Goal: Find specific page/section: Find specific page/section

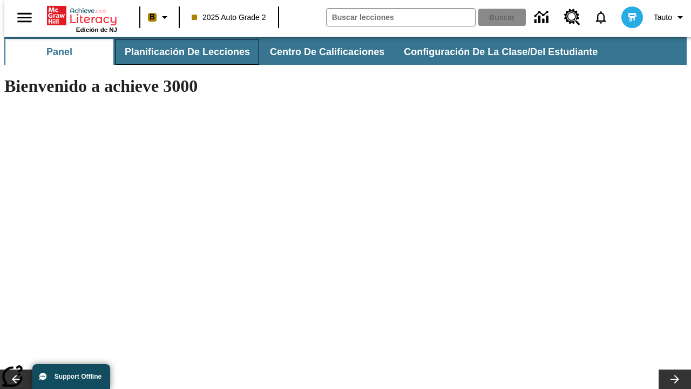
click at [181, 52] on button "Planificación de lecciones" at bounding box center [188, 52] width 144 height 26
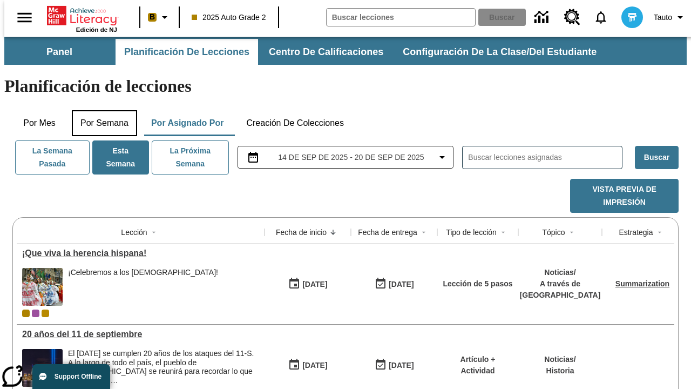
click at [101, 110] on button "Por semana" at bounding box center [104, 123] width 65 height 26
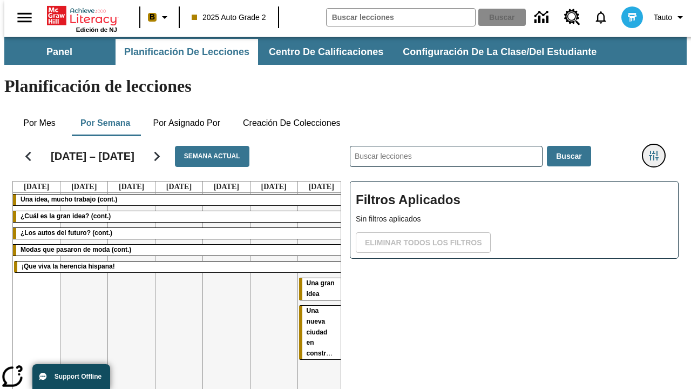
click at [658, 151] on icon "Menú lateral de filtros" at bounding box center [654, 156] width 10 height 10
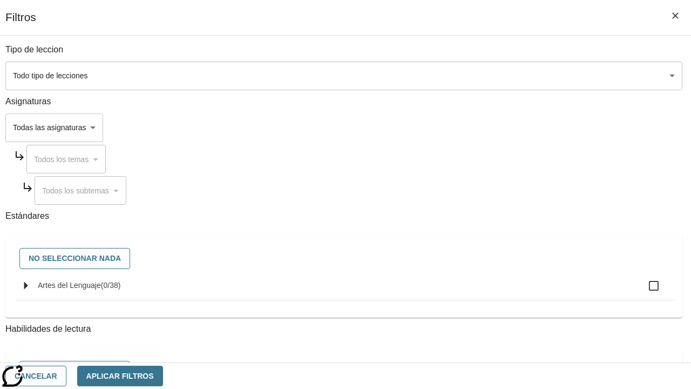
click at [476, 127] on body "Saltar al contenido principal Edición de NJ B 2025 Auto Grade 2 Buscar 0 Tauto …" at bounding box center [345, 268] width 682 height 462
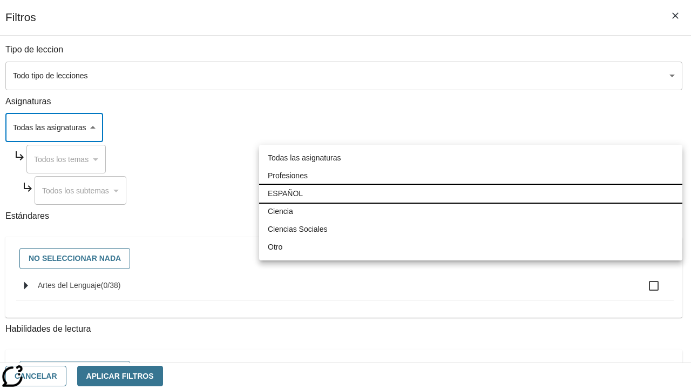
click at [471, 193] on li "ESPAÑOL" at bounding box center [470, 194] width 423 height 18
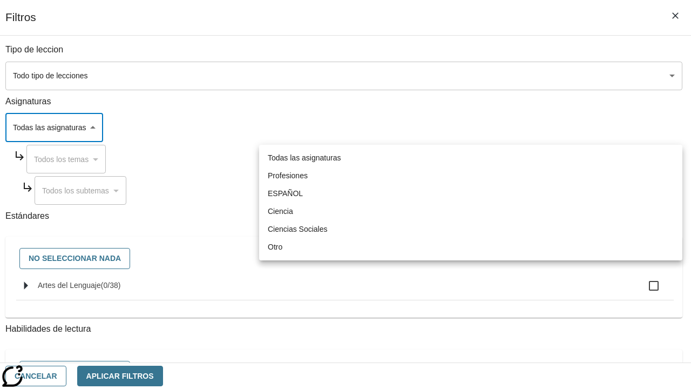
type input "1"
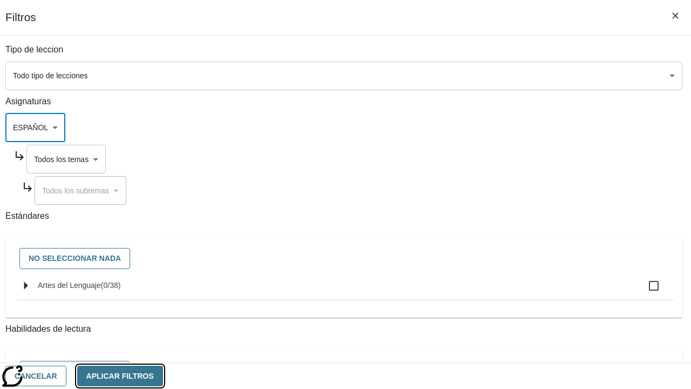
click at [163, 375] on button "Aplicar Filtros" at bounding box center [120, 376] width 86 height 21
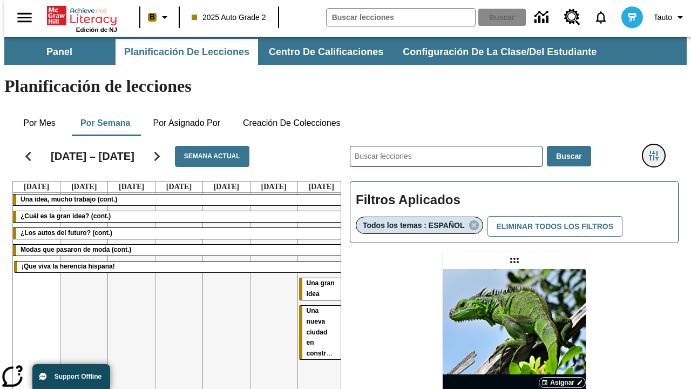
click at [658, 151] on icon "Menú lateral de filtros" at bounding box center [654, 156] width 10 height 10
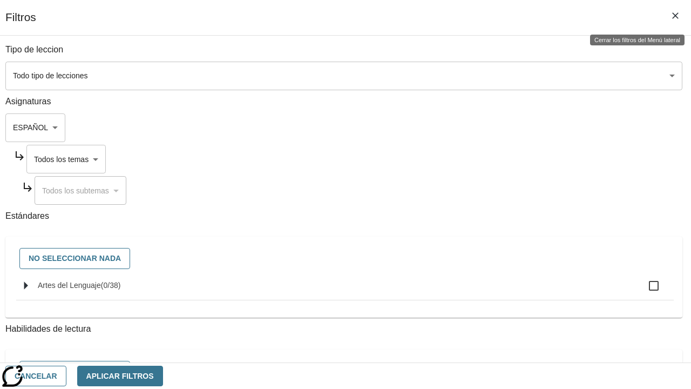
click at [486, 159] on body "Saltar al contenido principal Edición de NJ B 2025 Auto Grade 2 Buscar 0 Tauto …" at bounding box center [345, 318] width 682 height 563
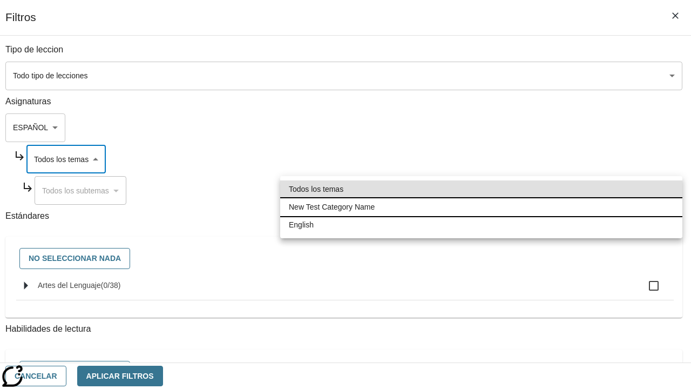
click at [481, 207] on li "New Test Category Name" at bounding box center [481, 207] width 402 height 18
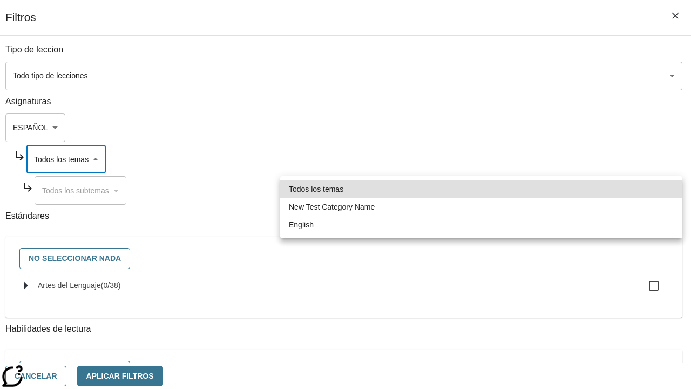
type input "265"
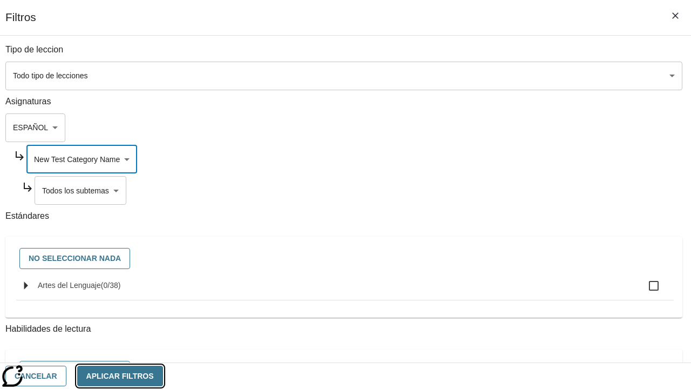
click at [163, 375] on button "Aplicar Filtros" at bounding box center [120, 376] width 86 height 21
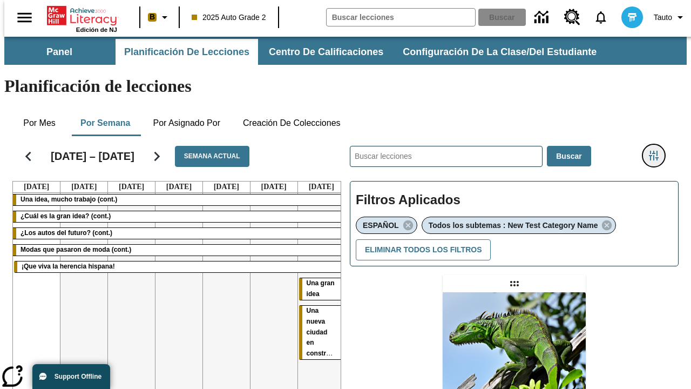
click at [658, 151] on icon "Menú lateral de filtros" at bounding box center [654, 156] width 10 height 10
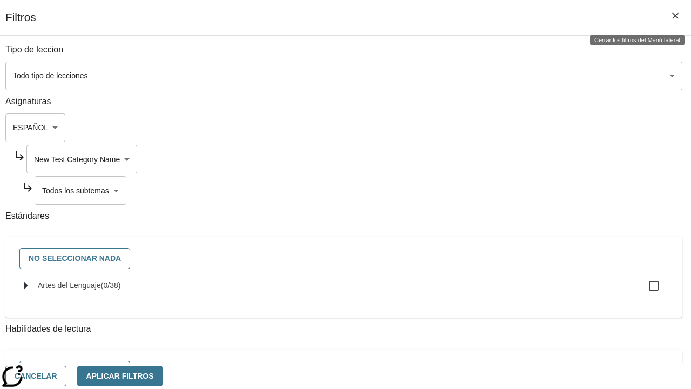
click at [491, 190] on body "Saltar al contenido principal Edición de NJ B 2025 Auto Grade 2 Buscar 0 Tauto …" at bounding box center [345, 330] width 682 height 586
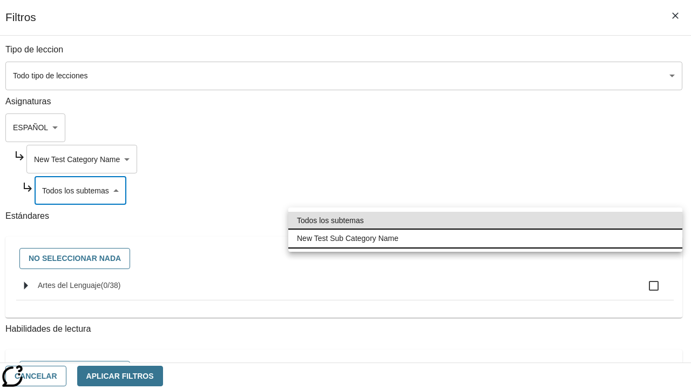
click at [485, 238] on li "New Test Sub Category Name" at bounding box center [485, 238] width 394 height 18
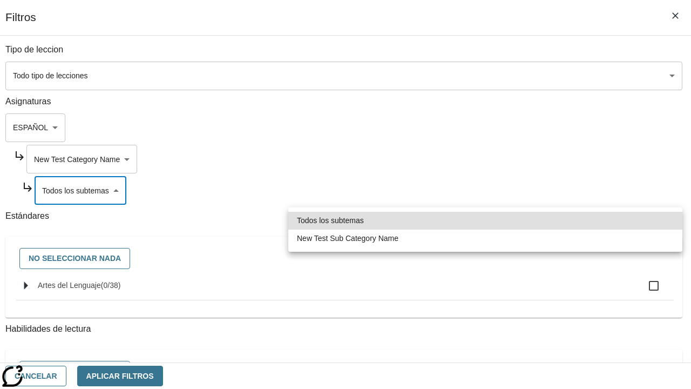
type input "2232"
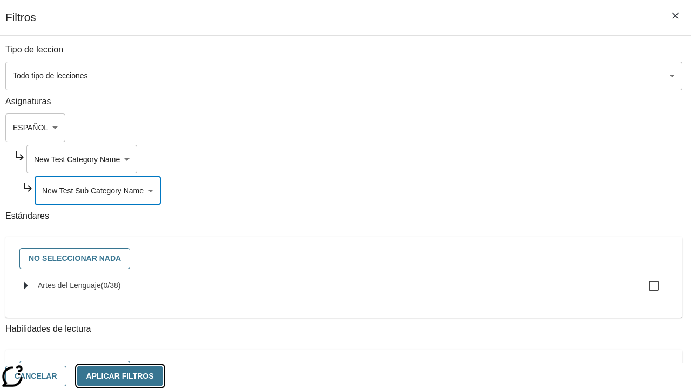
click at [163, 375] on button "Aplicar Filtros" at bounding box center [120, 376] width 86 height 21
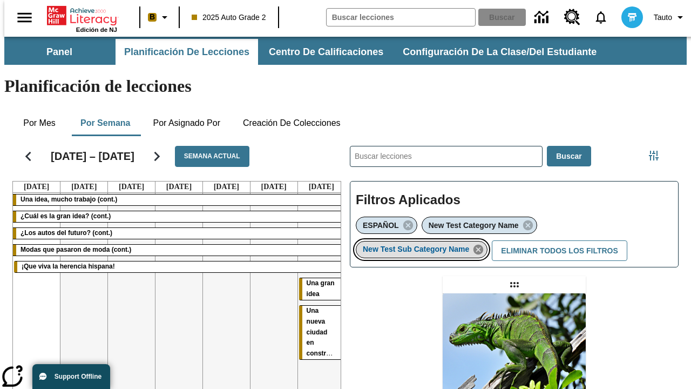
click at [482, 243] on icon "Eliminar New Test Sub Category Name el ítem seleccionado del filtro" at bounding box center [478, 249] width 12 height 12
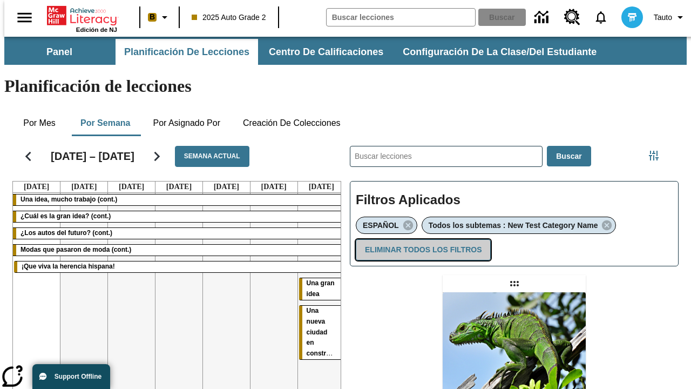
click at [421, 239] on button "Eliminar todos los filtros" at bounding box center [423, 249] width 135 height 21
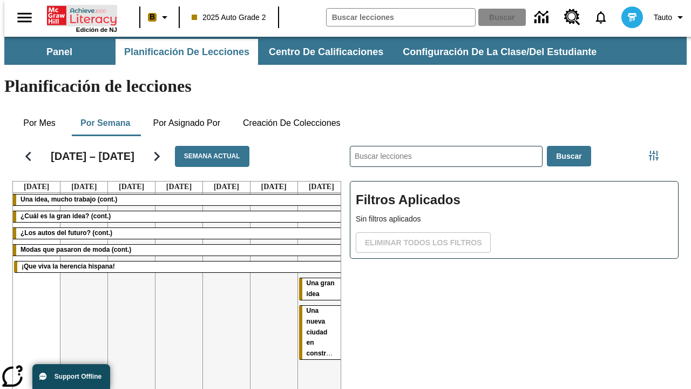
click at [78, 15] on icon "Portada" at bounding box center [83, 16] width 72 height 22
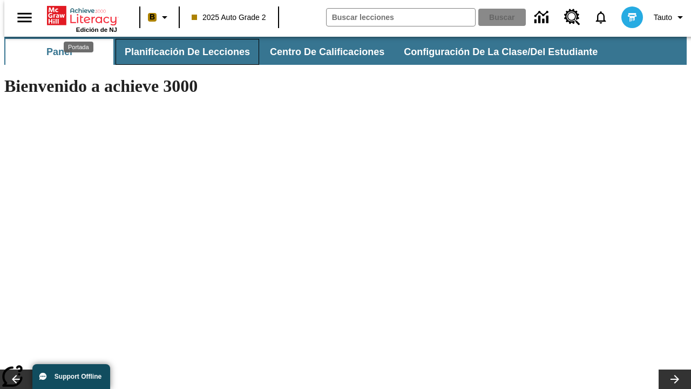
click at [181, 52] on button "Planificación de lecciones" at bounding box center [188, 52] width 144 height 26
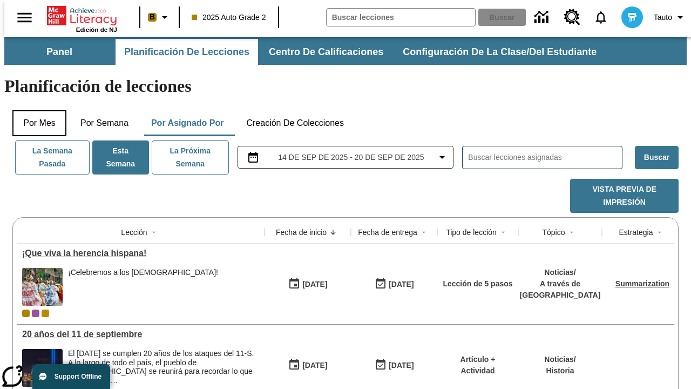
click at [35, 110] on button "Por mes" at bounding box center [39, 123] width 54 height 26
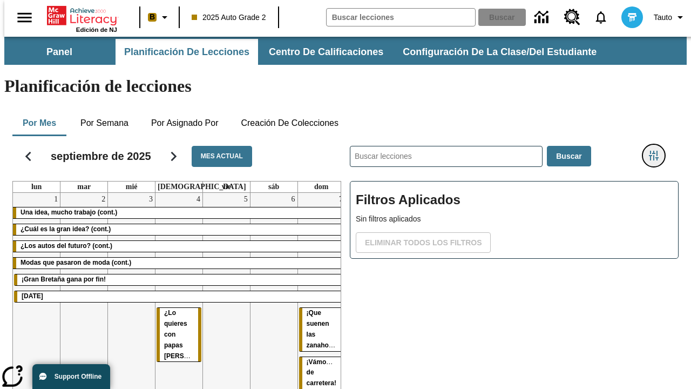
click at [658, 151] on icon "Menú lateral de filtros" at bounding box center [654, 156] width 10 height 10
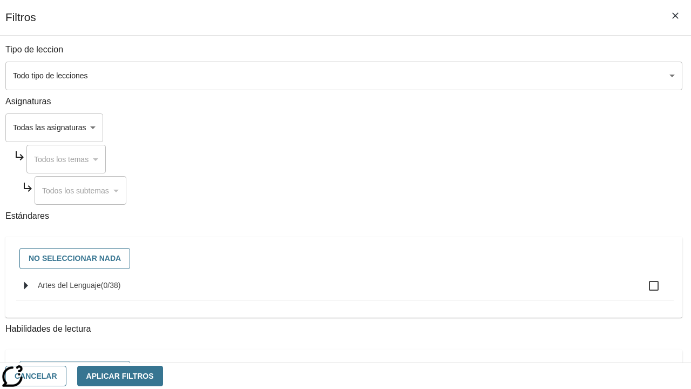
click at [476, 127] on body "Saltar al contenido principal Edición de NJ B 2025 Auto Grade 2 Buscar 0 Tauto …" at bounding box center [345, 268] width 682 height 462
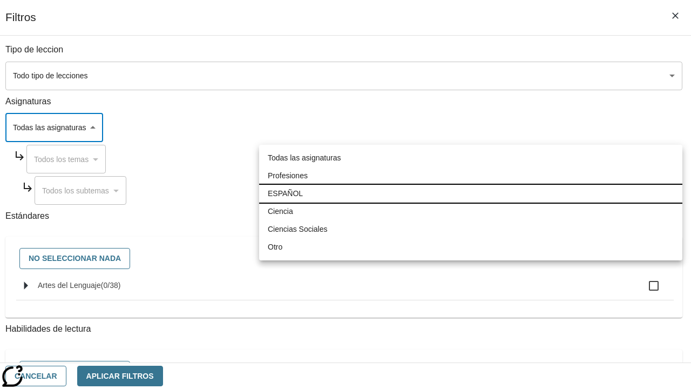
click at [471, 193] on li "ESPAÑOL" at bounding box center [470, 194] width 423 height 18
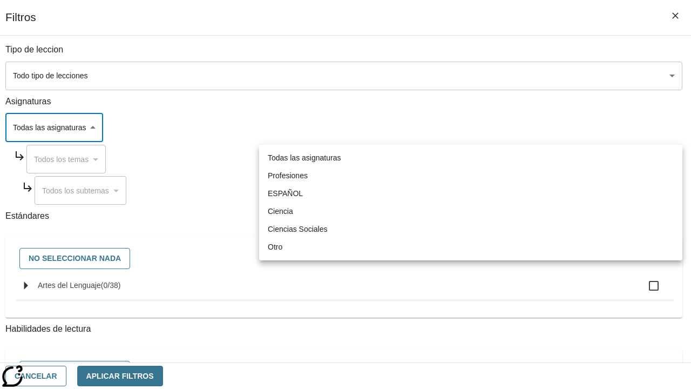
type input "1"
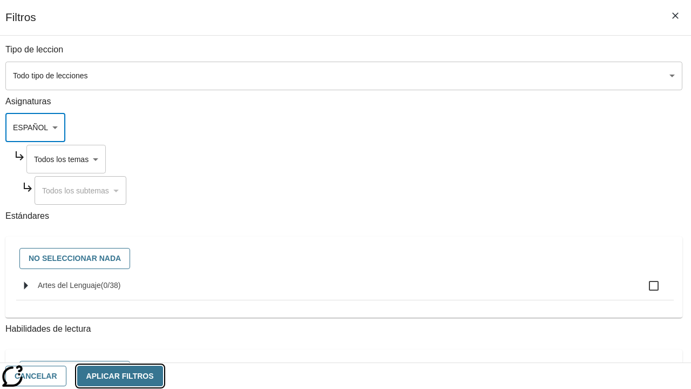
click at [163, 375] on button "Aplicar Filtros" at bounding box center [120, 376] width 86 height 21
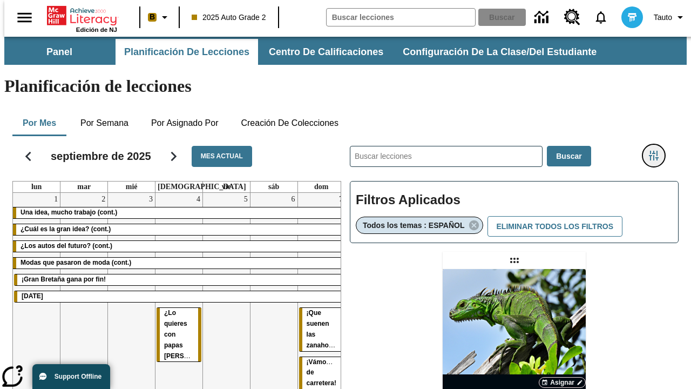
click at [658, 151] on icon "Menú lateral de filtros" at bounding box center [654, 156] width 10 height 10
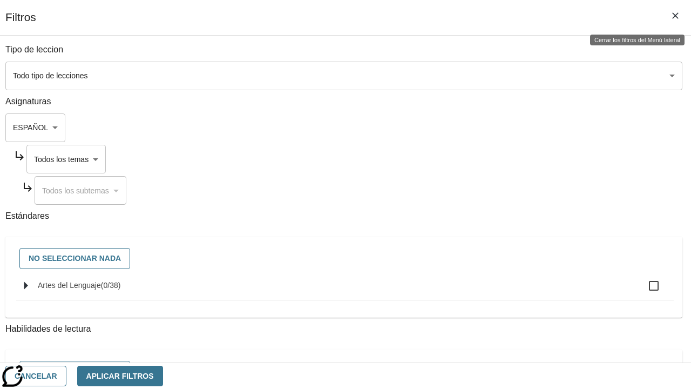
click at [486, 159] on body "Saltar al contenido principal Edición de NJ B 2025 Auto Grade 2 Buscar 0 Tauto …" at bounding box center [345, 318] width 682 height 563
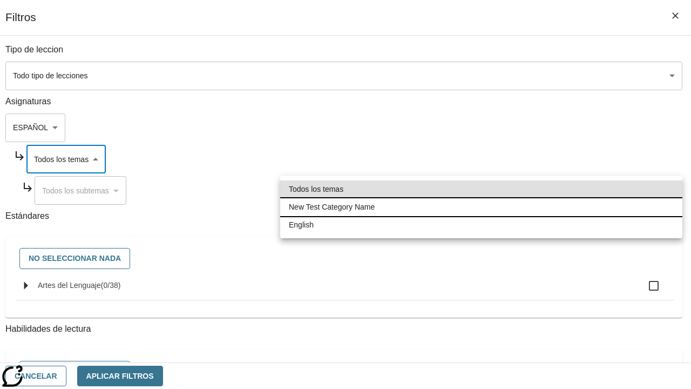
click at [481, 207] on li "New Test Category Name" at bounding box center [481, 207] width 402 height 18
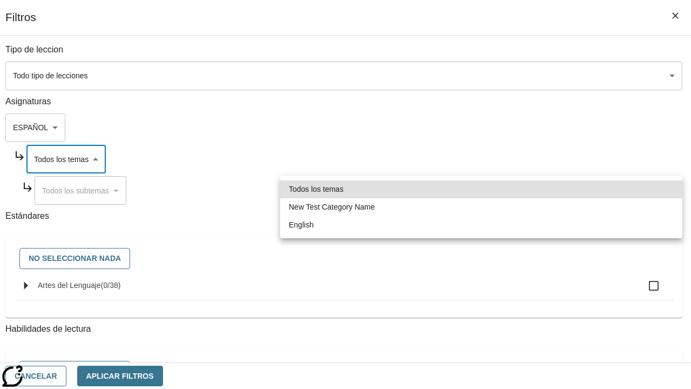
type input "265"
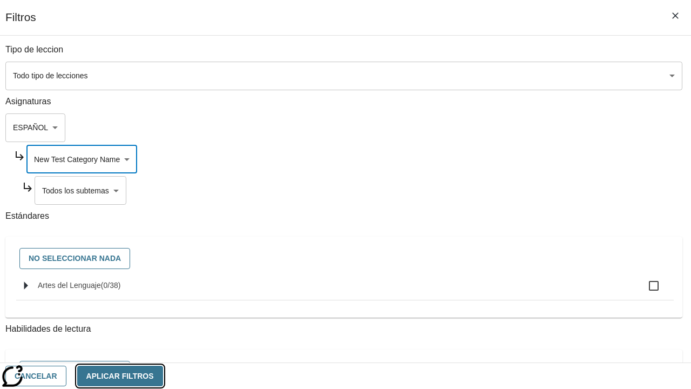
click at [163, 375] on button "Aplicar Filtros" at bounding box center [120, 376] width 86 height 21
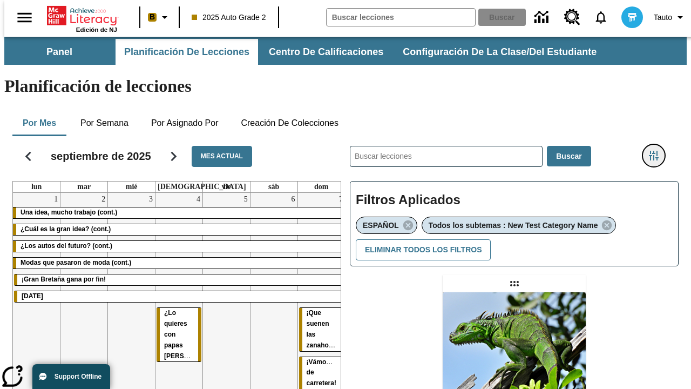
click at [658, 151] on icon "Menú lateral de filtros" at bounding box center [654, 156] width 10 height 10
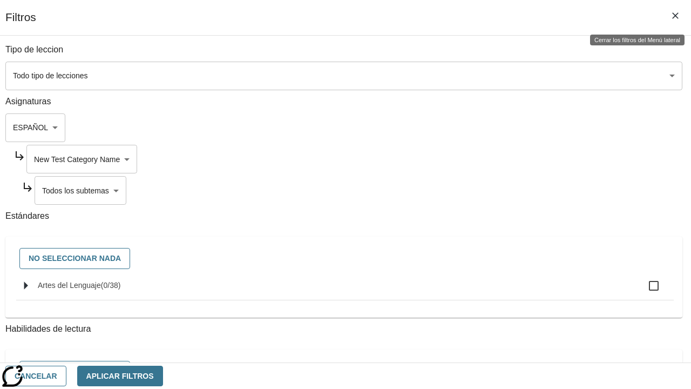
click at [491, 190] on body "Saltar al contenido principal Edición de NJ B 2025 Auto Grade 2 Buscar 0 Tauto …" at bounding box center [345, 330] width 682 height 586
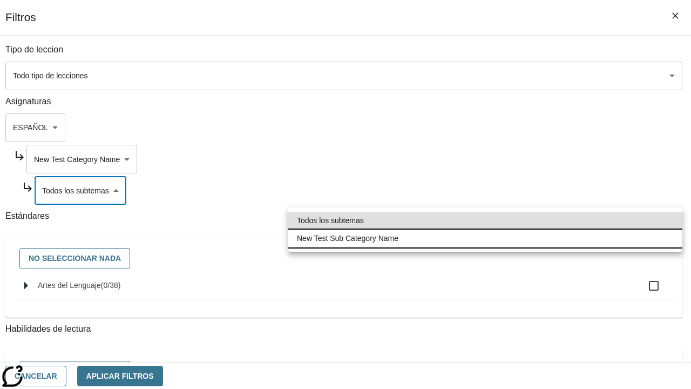
click at [485, 238] on li "New Test Sub Category Name" at bounding box center [485, 238] width 394 height 18
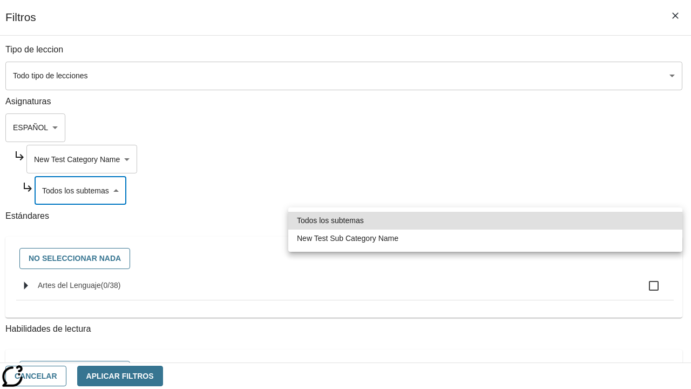
type input "2232"
